Goal: Check status

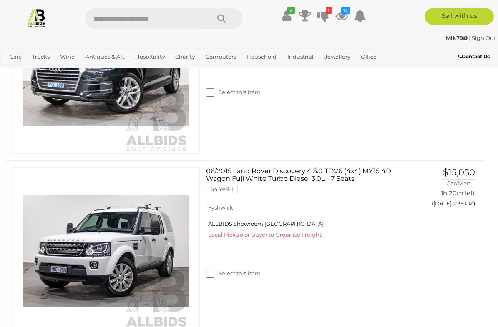
scroll to position [457, 0]
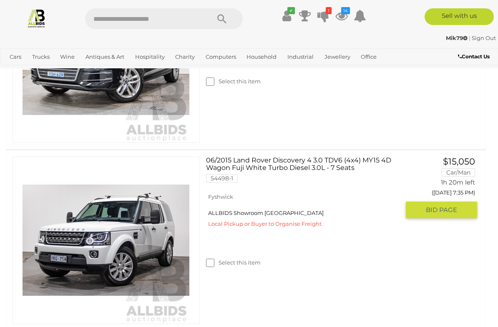
click at [60, 240] on img at bounding box center [106, 240] width 167 height 167
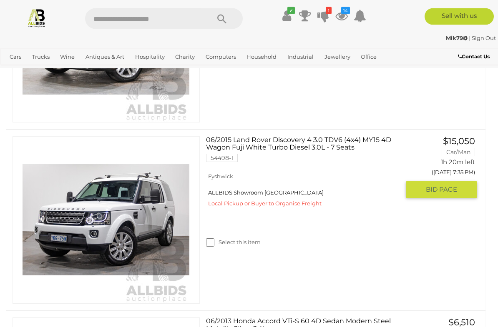
scroll to position [477, 0]
click at [235, 147] on link "06/2015 Land Rover Discovery 4 3.0 TDV6 (4x4) MY15 4D Wagon Fuji White Turbo Di…" at bounding box center [305, 152] width 187 height 32
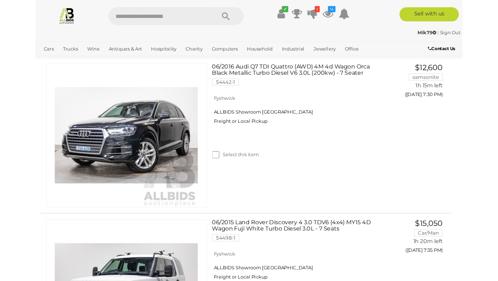
scroll to position [358, 0]
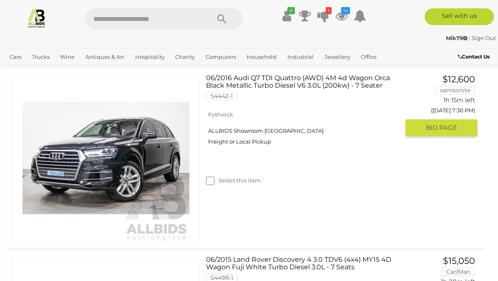
click at [214, 85] on link "06/2016 Audi Q7 TDI Quattro (AWD) 4M 4d Wagon Orca Black Metallic Turbo Diesel …" at bounding box center [305, 90] width 187 height 32
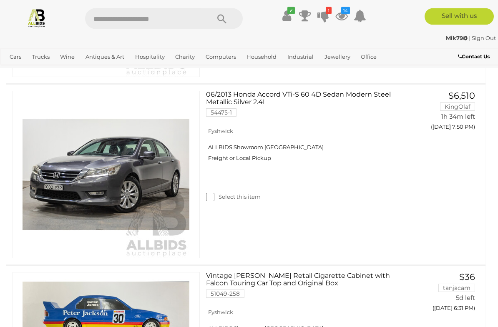
scroll to position [704, 0]
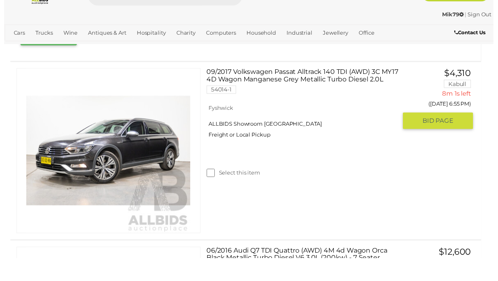
scroll to position [182, 0]
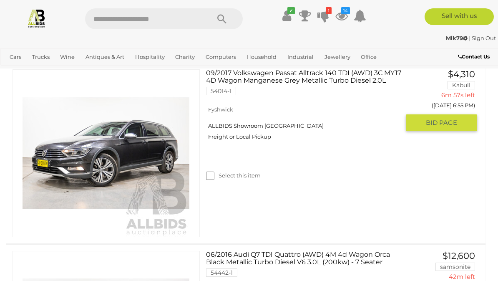
click at [319, 162] on div "Select this item" at bounding box center [306, 164] width 200 height 37
click at [259, 78] on link "09/2017 Volkswagen Passat Alltrack 140 TDI (AWD) 3C MY17 4D Wagon Manganese Gre…" at bounding box center [305, 85] width 187 height 32
